Goal: Information Seeking & Learning: Stay updated

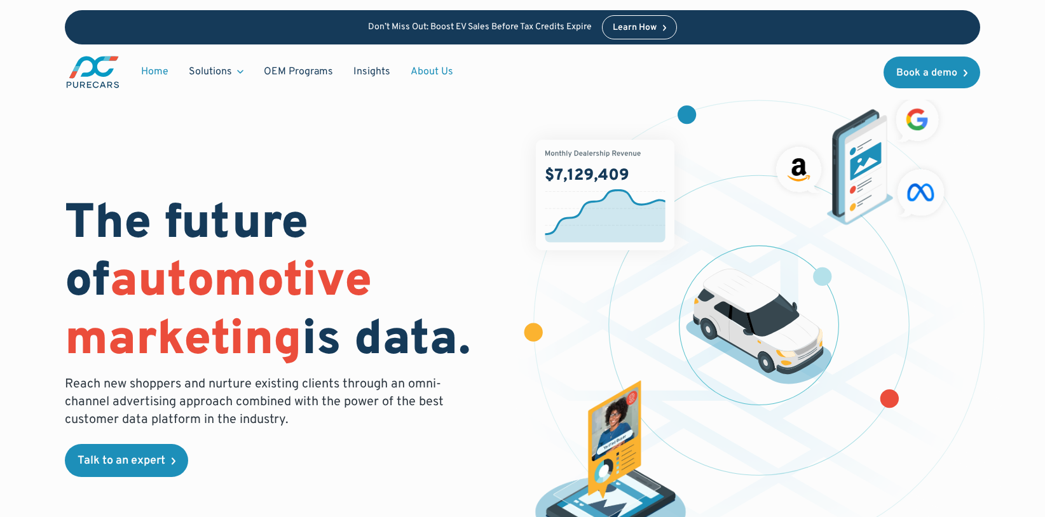
click at [419, 69] on link "About Us" at bounding box center [431, 72] width 63 height 24
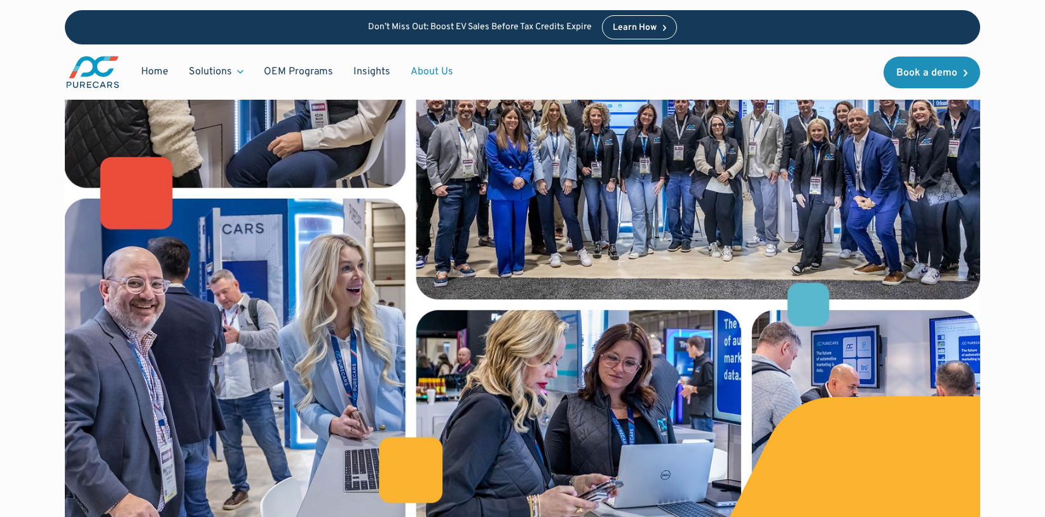
scroll to position [466, 0]
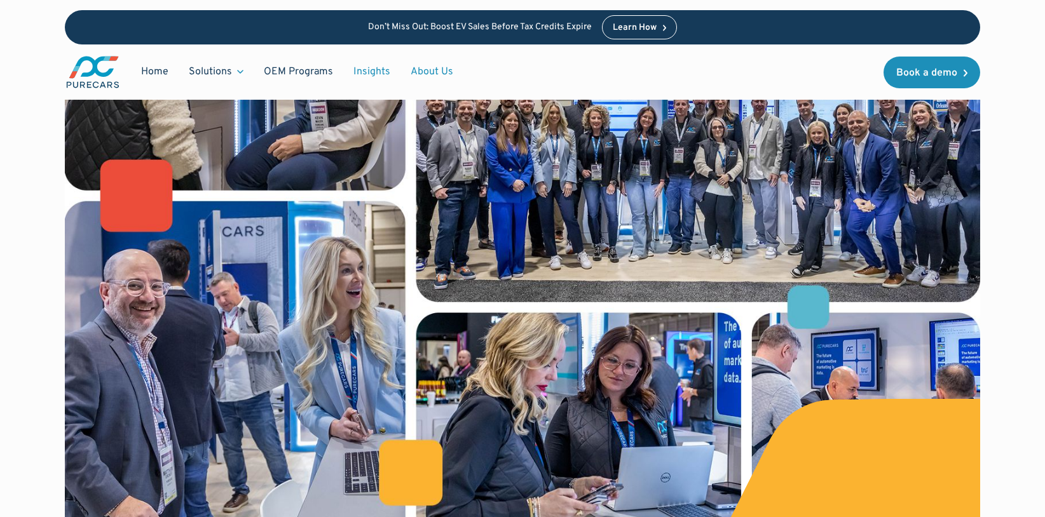
click at [373, 66] on link "Insights" at bounding box center [371, 72] width 57 height 24
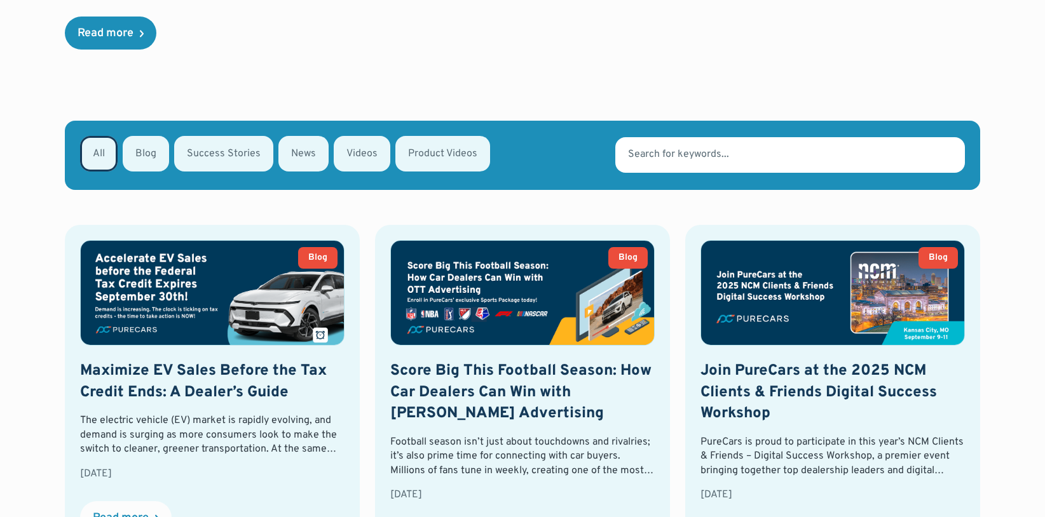
click at [291, 153] on div "Email Form" at bounding box center [303, 154] width 50 height 36
click at [291, 153] on input "News" at bounding box center [295, 153] width 8 height 8
radio input "true"
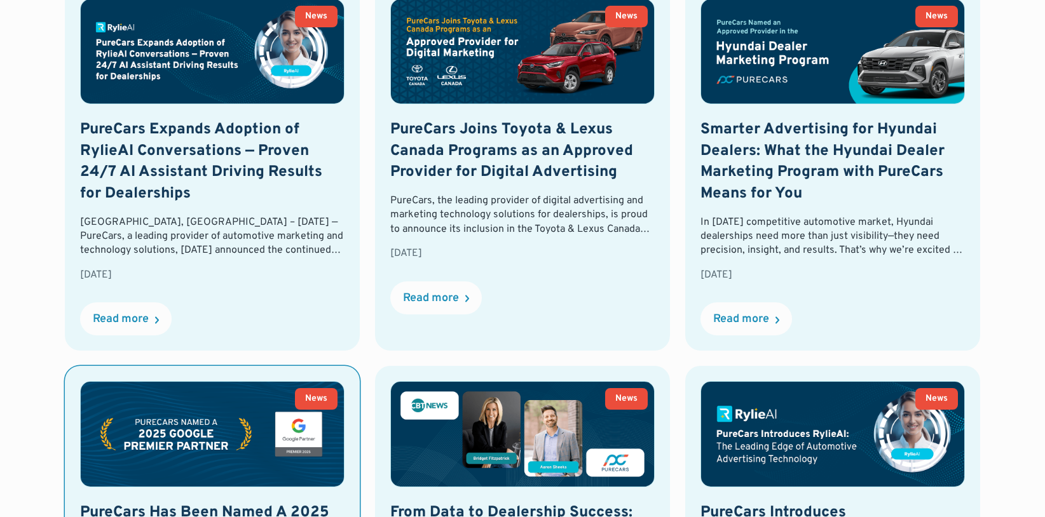
scroll to position [427, 0]
